Goal: Find specific page/section

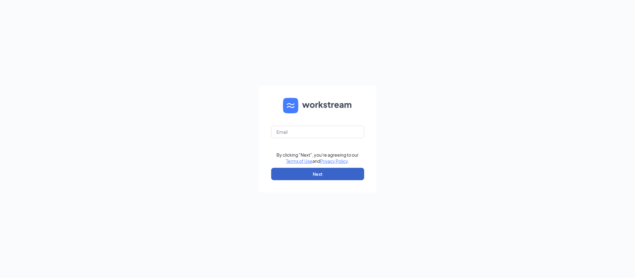
click at [285, 178] on button "Next" at bounding box center [317, 174] width 93 height 12
click at [289, 138] on input "text" at bounding box center [317, 132] width 93 height 12
type input "[PERSON_NAME][EMAIL_ADDRESS][DOMAIN_NAME]"
click at [323, 172] on button "Next" at bounding box center [317, 174] width 93 height 12
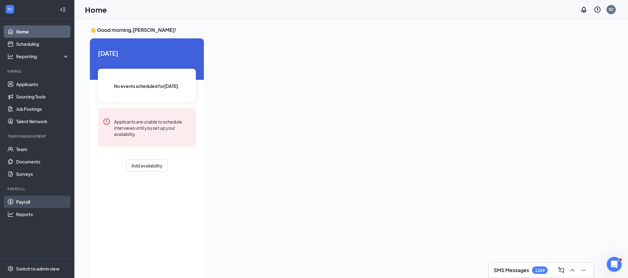
click at [30, 203] on link "Payroll" at bounding box center [42, 202] width 53 height 12
